Goal: Information Seeking & Learning: Understand process/instructions

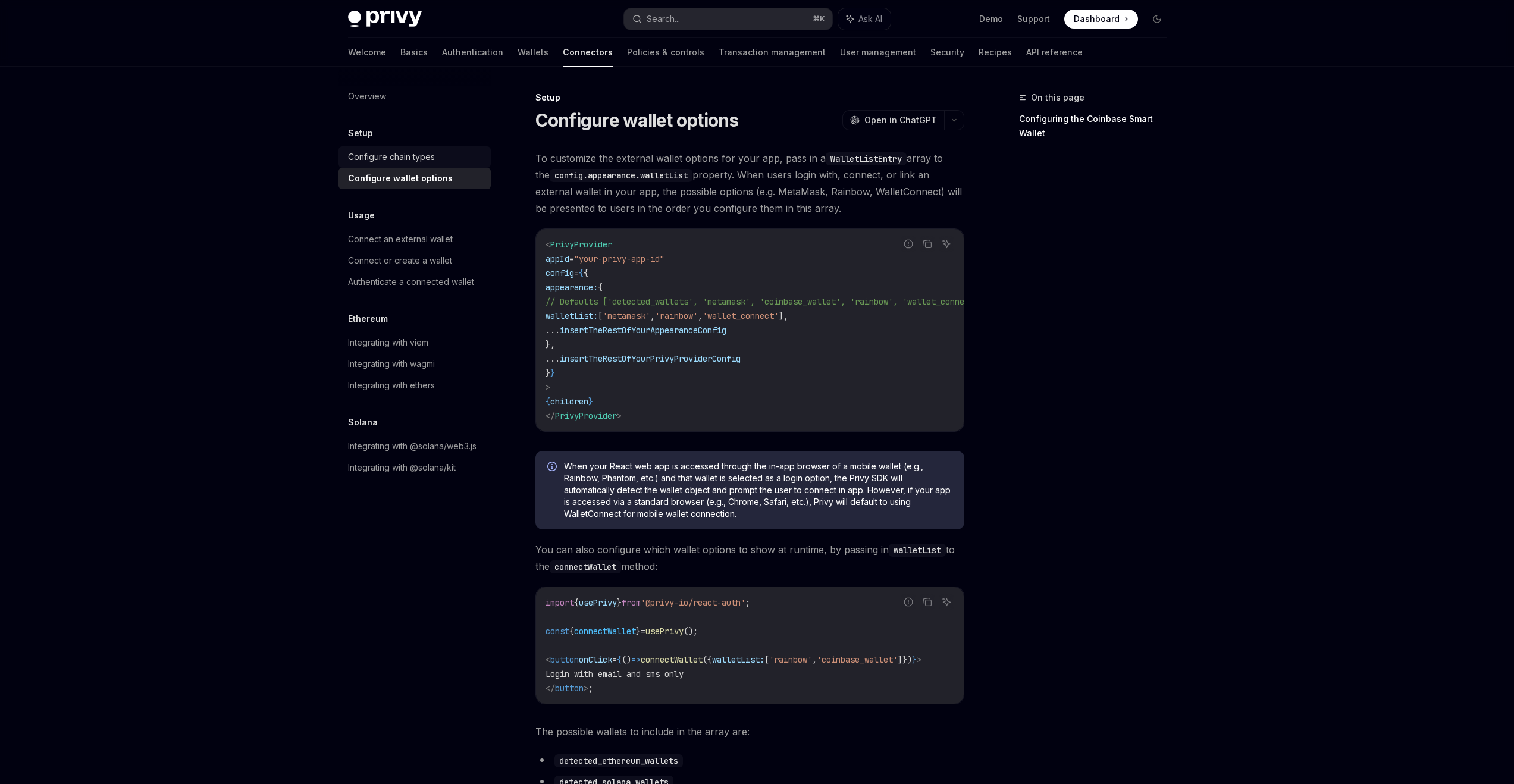
click at [392, 151] on div "Configure chain types" at bounding box center [391, 157] width 87 height 14
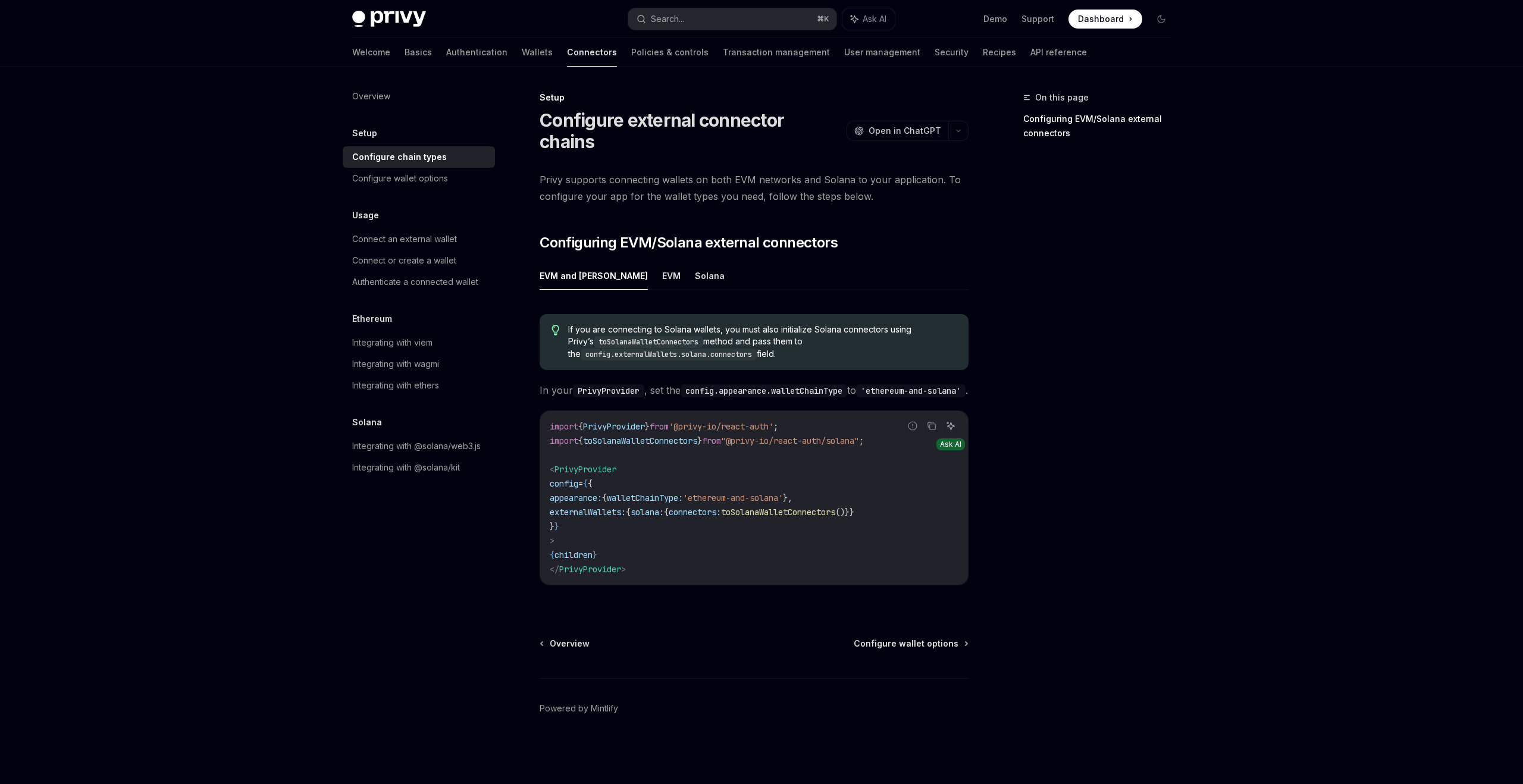
click at [947, 421] on icon "Ask AI" at bounding box center [950, 425] width 10 height 10
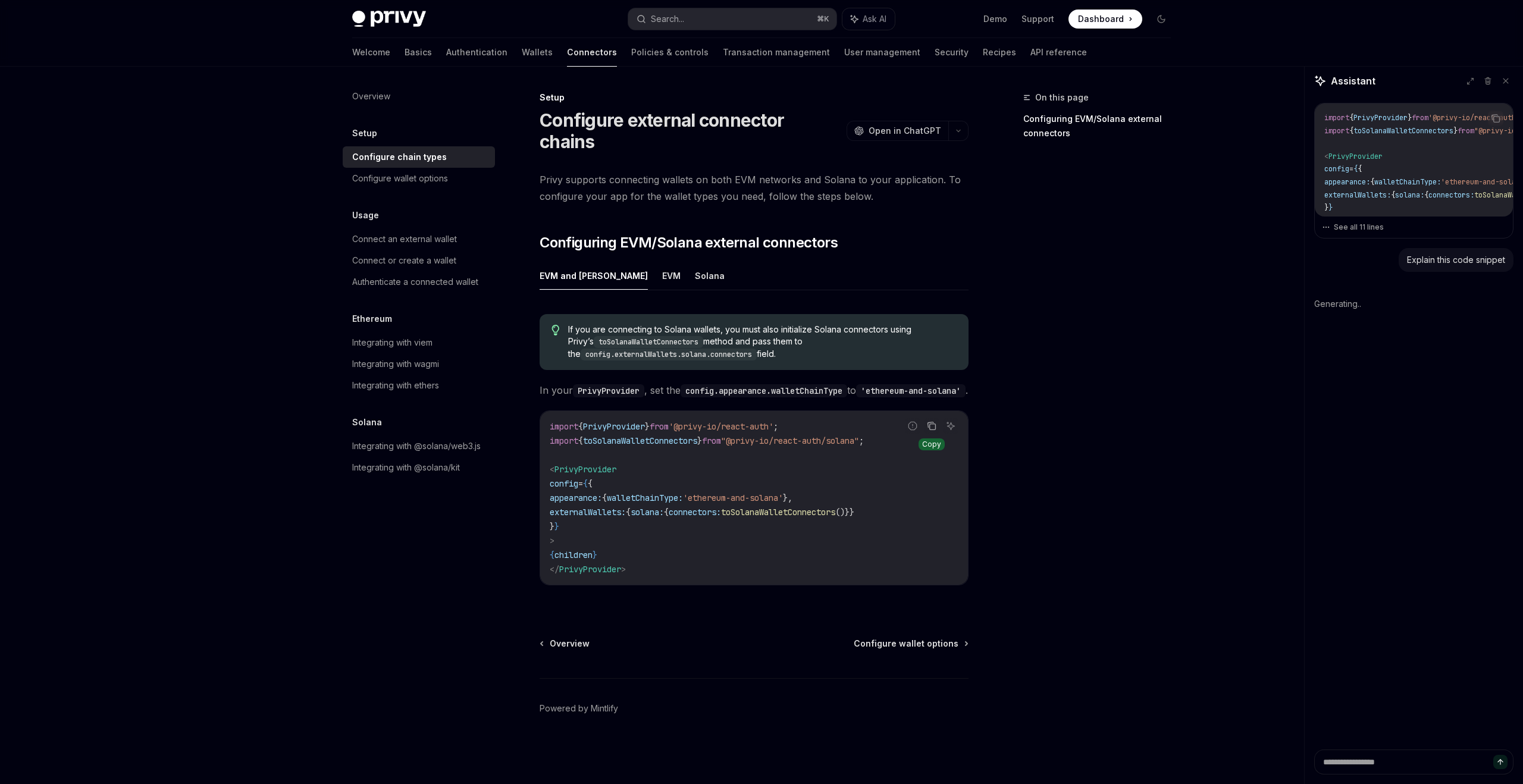
click at [925, 425] on button "Copy the contents from the code block" at bounding box center [932, 426] width 15 height 15
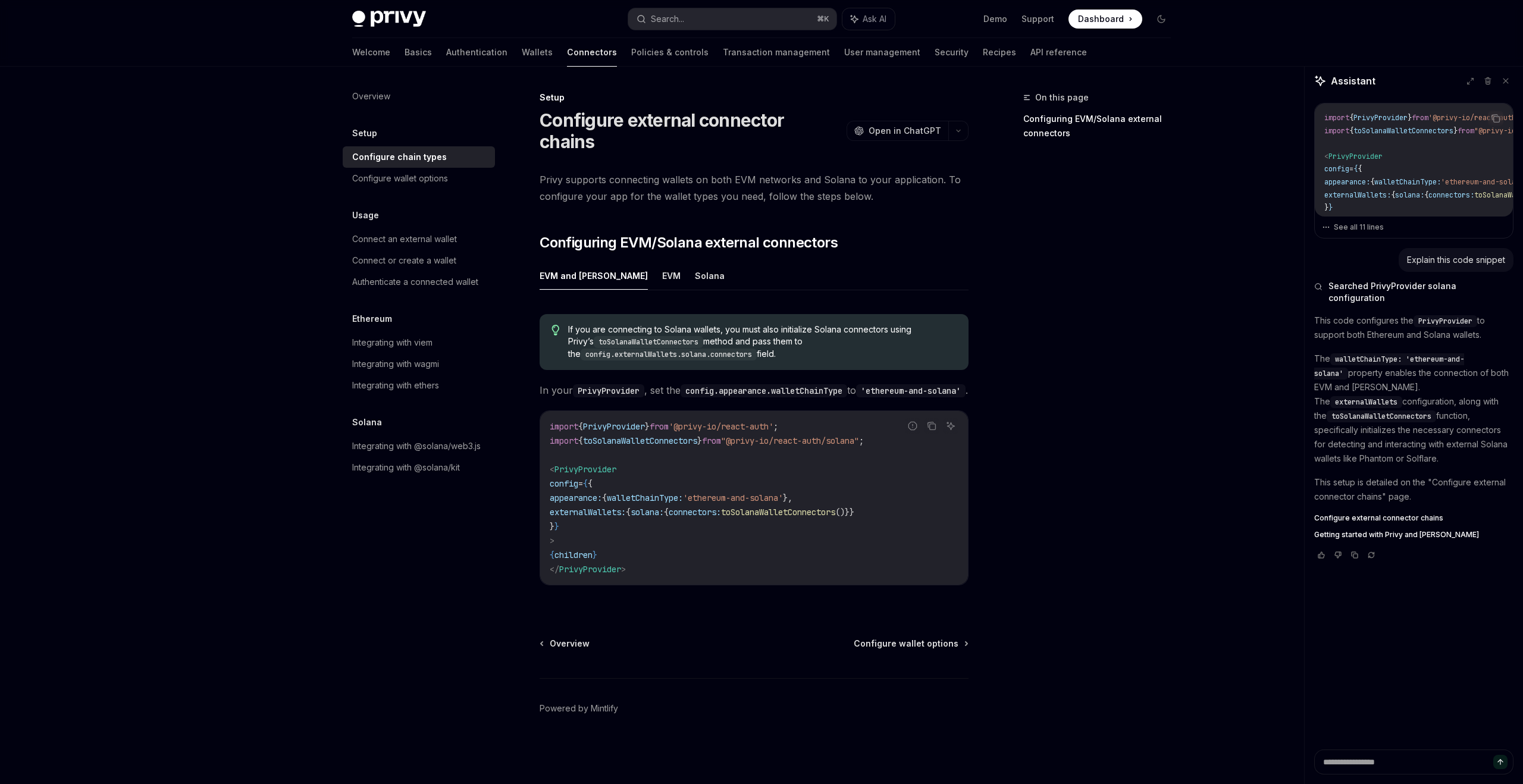
type textarea "*"
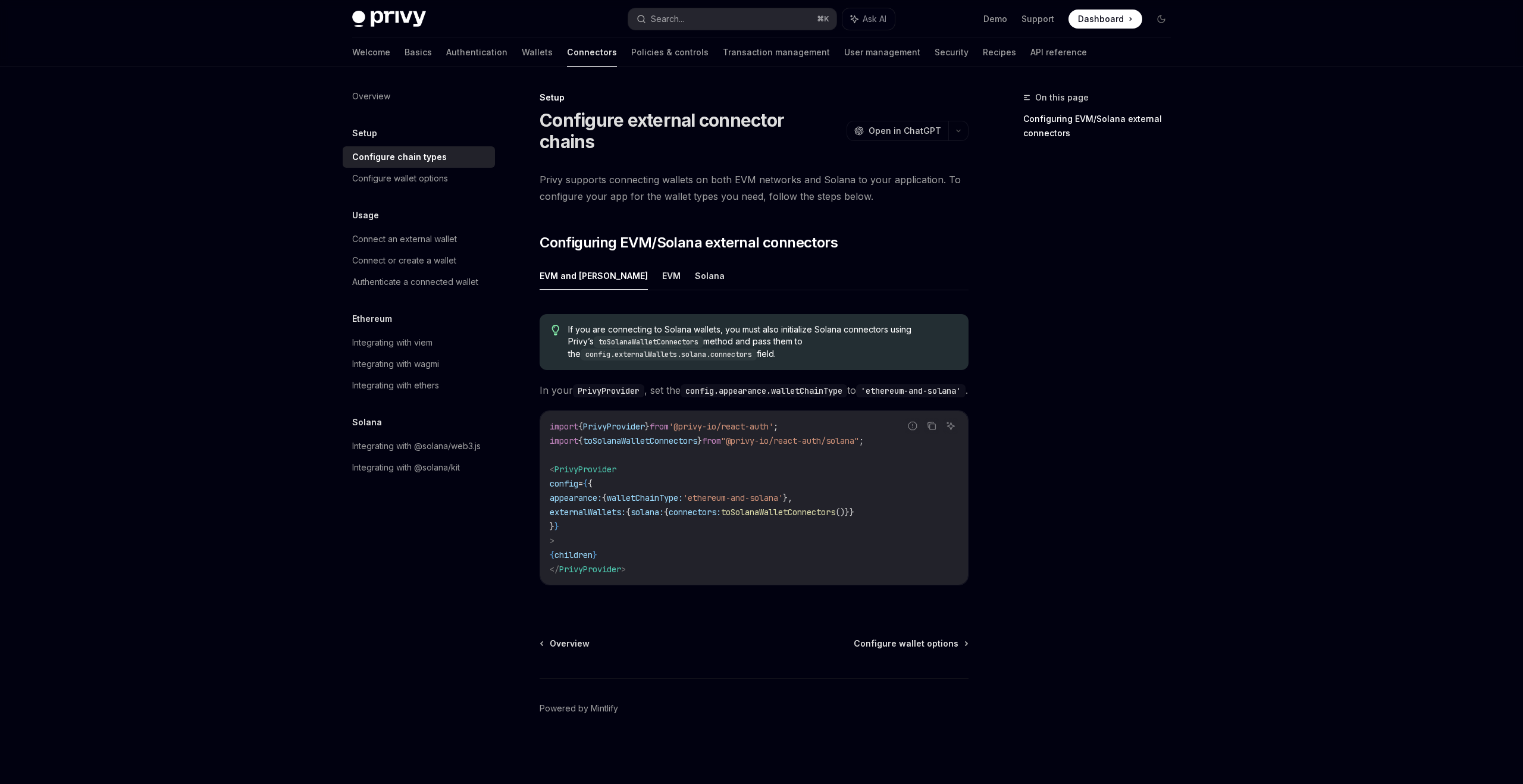
type textarea "*"
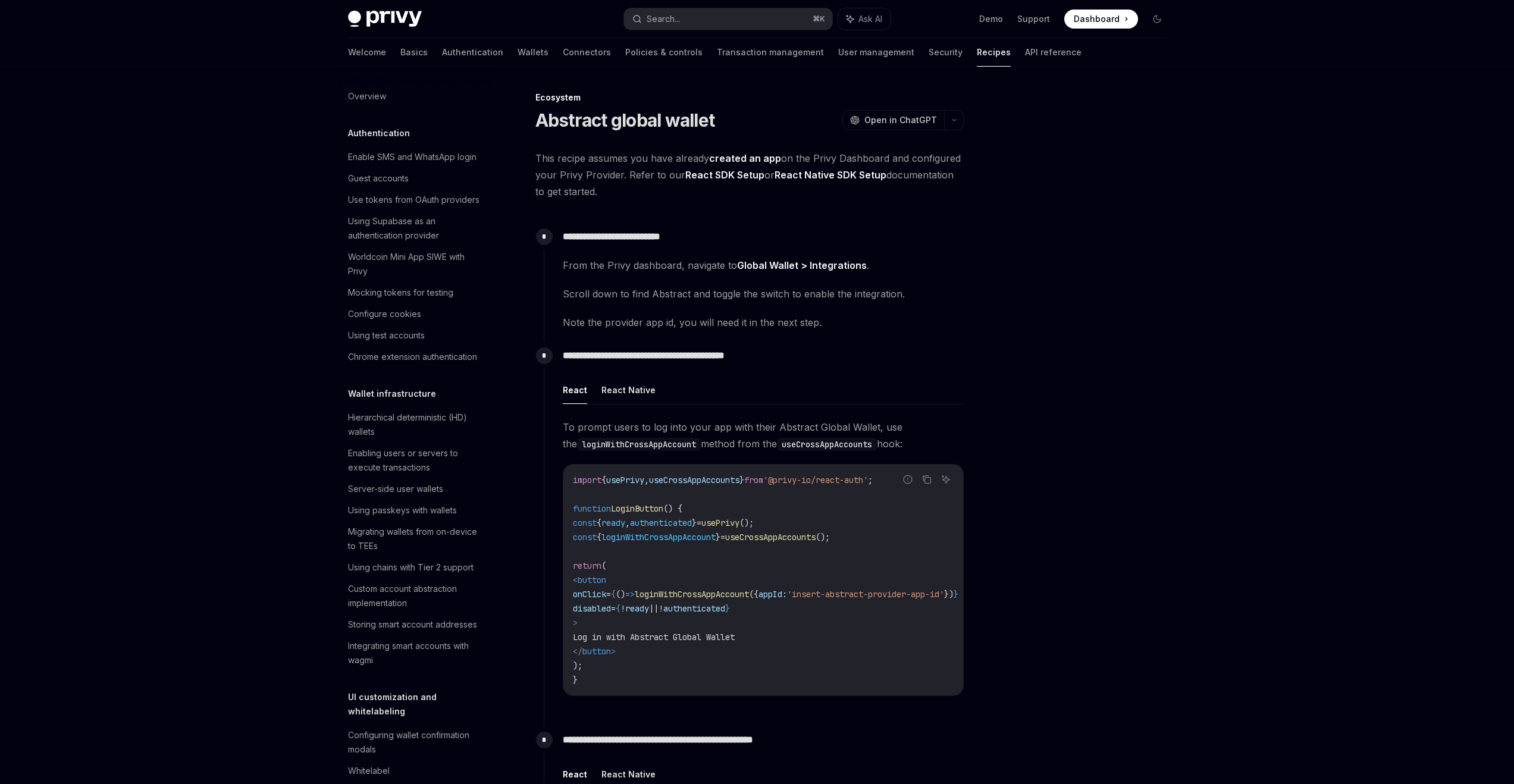
type textarea "*"
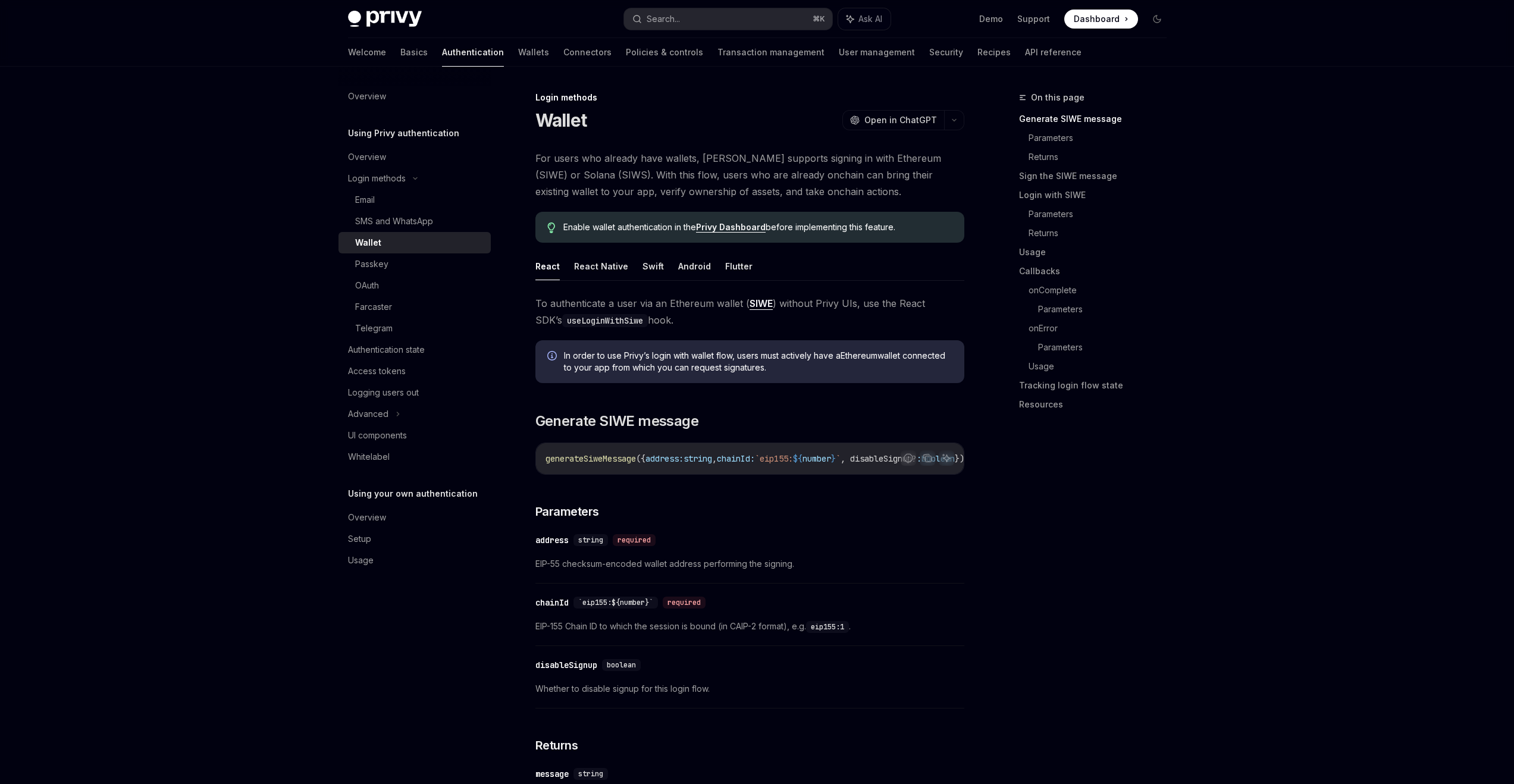
type textarea "*"
